Goal: Find specific page/section: Find specific page/section

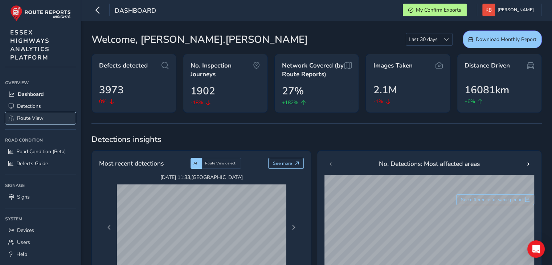
click at [39, 115] on span "Route View" at bounding box center [30, 118] width 26 height 7
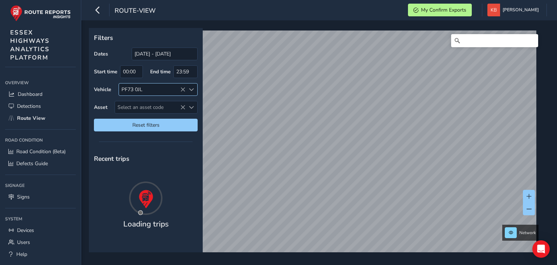
click at [180, 89] on icon at bounding box center [182, 89] width 5 height 5
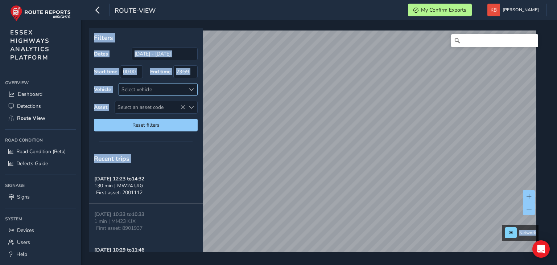
click at [0, 0] on div "x Available inspection trips: [DATE] 10:30" at bounding box center [0, 0] width 0 height 0
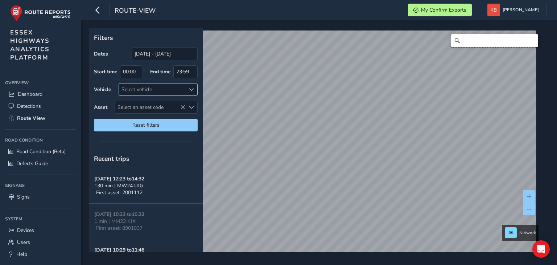
click at [461, 44] on input "Search" at bounding box center [494, 40] width 87 height 13
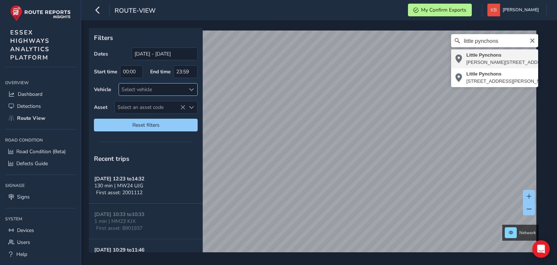
type input "Little Pynchons, [PERSON_NAME][STREET_ADDRESS]"
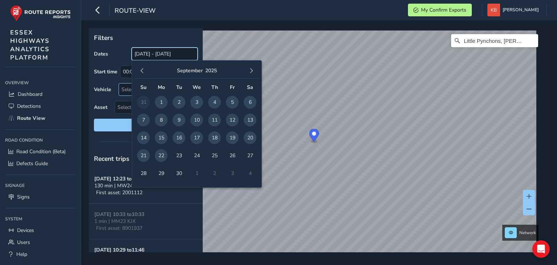
click at [143, 53] on input "[DATE] - [DATE]" at bounding box center [165, 54] width 66 height 13
click at [191, 54] on input "[DATE] - [DATE]" at bounding box center [165, 54] width 66 height 13
click at [193, 54] on input "[DATE] - [DATE]" at bounding box center [165, 54] width 66 height 13
click at [144, 70] on span "button" at bounding box center [142, 70] width 5 height 5
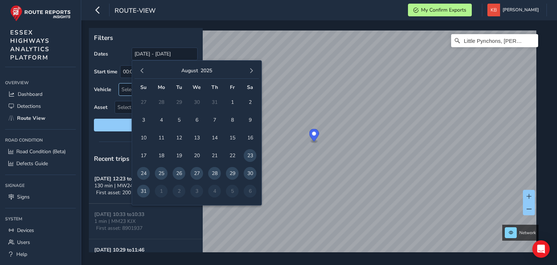
click at [144, 70] on span "button" at bounding box center [142, 70] width 5 height 5
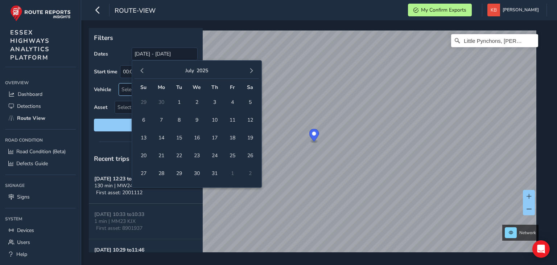
click at [144, 70] on span "button" at bounding box center [142, 70] width 5 height 5
click at [138, 68] on button "button" at bounding box center [142, 71] width 10 height 10
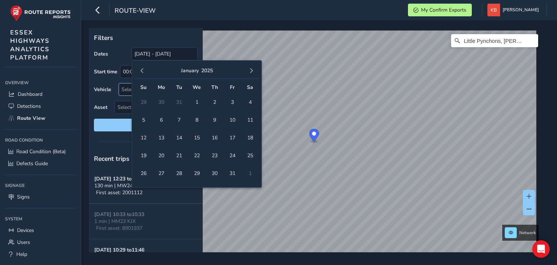
click at [138, 68] on button "button" at bounding box center [142, 71] width 10 height 10
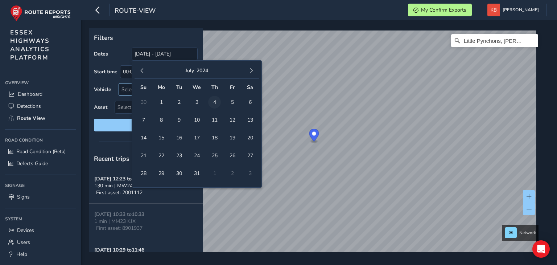
click at [216, 99] on span "4" at bounding box center [214, 102] width 13 height 13
click at [525, 210] on button at bounding box center [529, 208] width 12 height 13
click at [167, 54] on input "[DATE]" at bounding box center [165, 54] width 66 height 13
click at [250, 73] on span "button" at bounding box center [251, 70] width 5 height 5
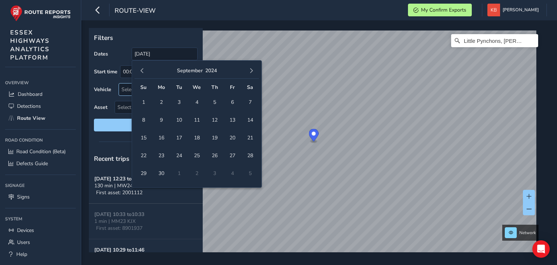
click at [250, 73] on span "button" at bounding box center [251, 70] width 5 height 5
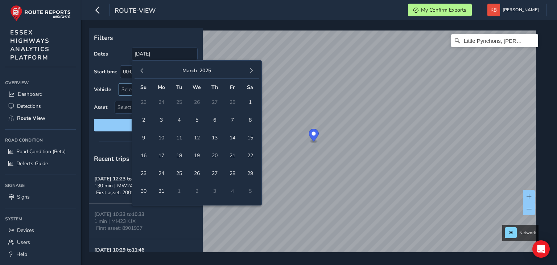
click at [250, 73] on span "button" at bounding box center [251, 70] width 5 height 5
click at [215, 117] on span "11" at bounding box center [214, 120] width 13 height 13
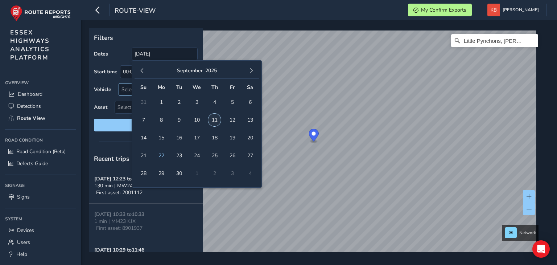
type input "[DATE] - [DATE]"
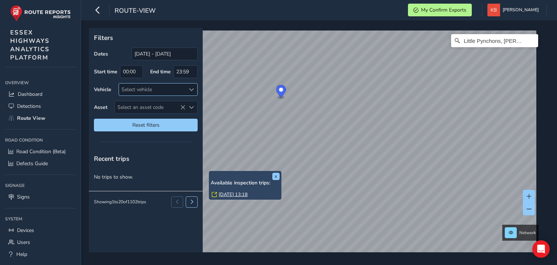
click at [227, 196] on link "[DATE] 13:18" at bounding box center [233, 194] width 29 height 7
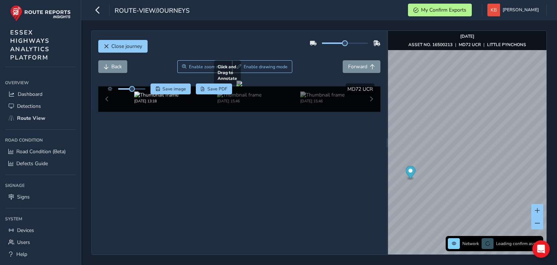
drag, startPoint x: 225, startPoint y: 174, endPoint x: 275, endPoint y: 119, distance: 74.7
click at [242, 86] on div at bounding box center [239, 84] width 6 height 6
drag, startPoint x: 209, startPoint y: 136, endPoint x: 285, endPoint y: 114, distance: 78.6
click at [242, 86] on div at bounding box center [239, 84] width 6 height 6
drag, startPoint x: 256, startPoint y: 139, endPoint x: 119, endPoint y: 124, distance: 138.2
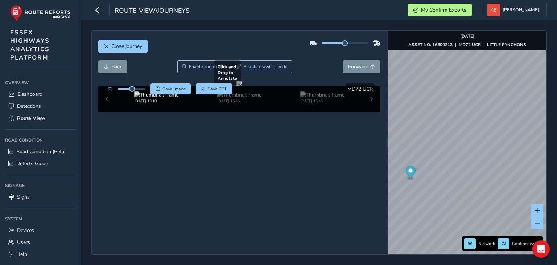
click at [236, 86] on div at bounding box center [239, 84] width 6 height 6
click at [97, 11] on icon "button" at bounding box center [98, 10] width 8 height 13
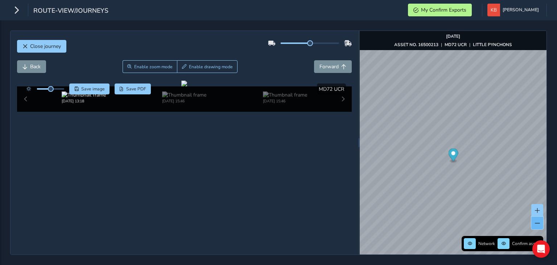
click at [539, 219] on button at bounding box center [537, 223] width 12 height 13
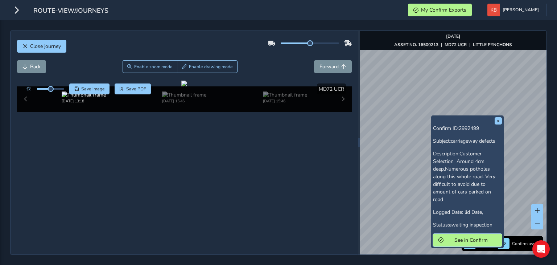
click at [465, 236] on button "See in Confirm" at bounding box center [467, 240] width 69 height 13
